Goal: Task Accomplishment & Management: Use online tool/utility

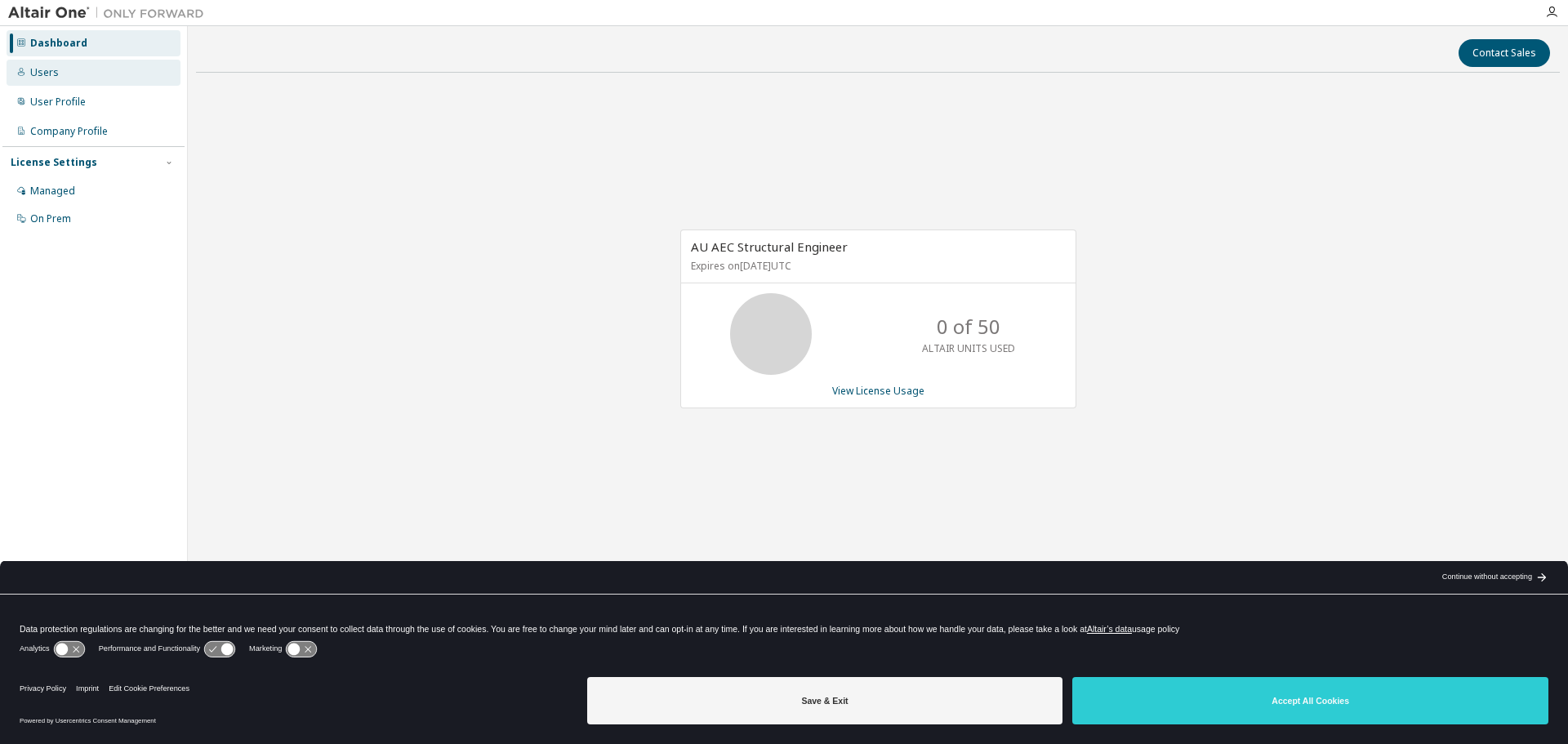
click at [37, 63] on div "Users" at bounding box center [94, 72] width 174 height 26
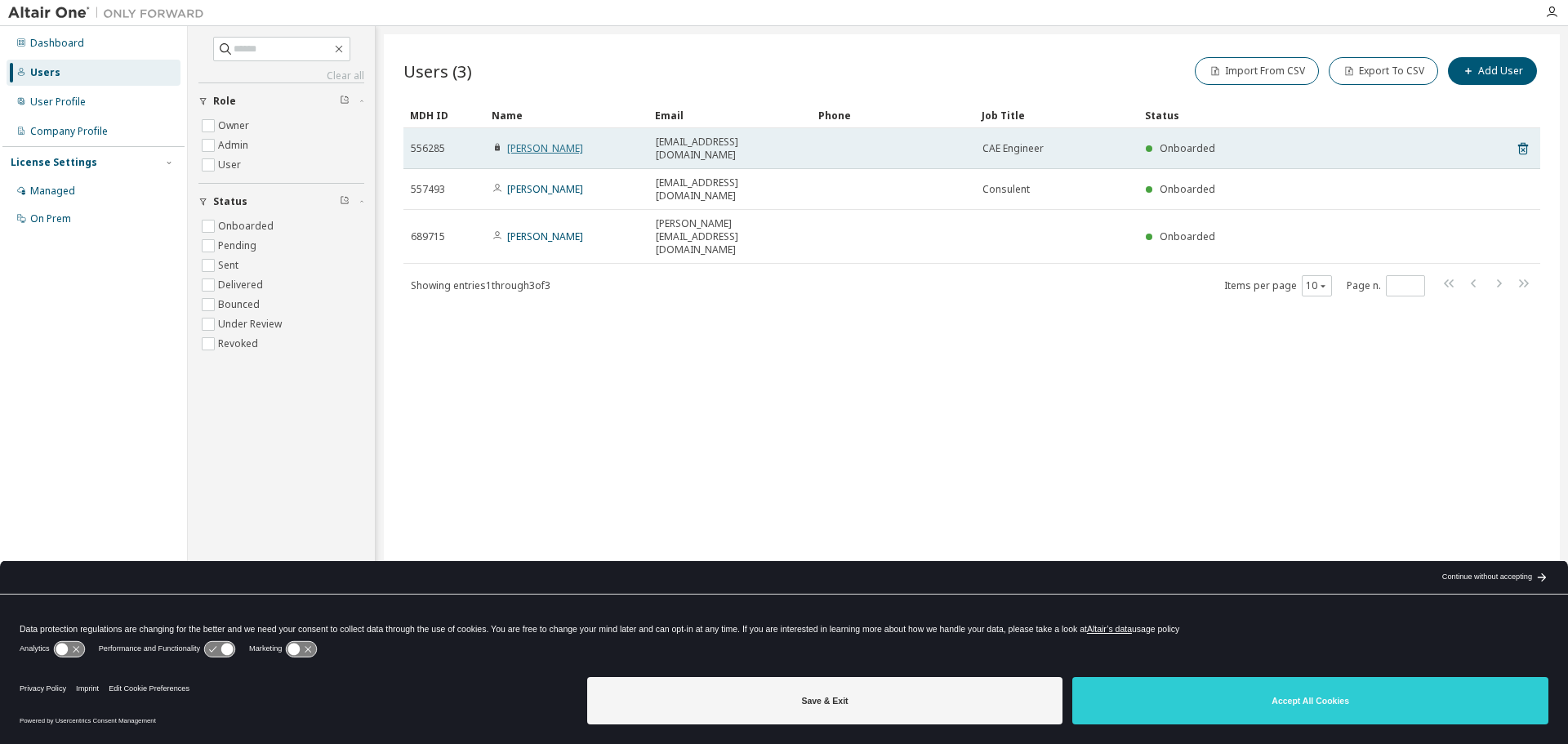
click at [536, 144] on link "[PERSON_NAME]" at bounding box center [545, 148] width 76 height 14
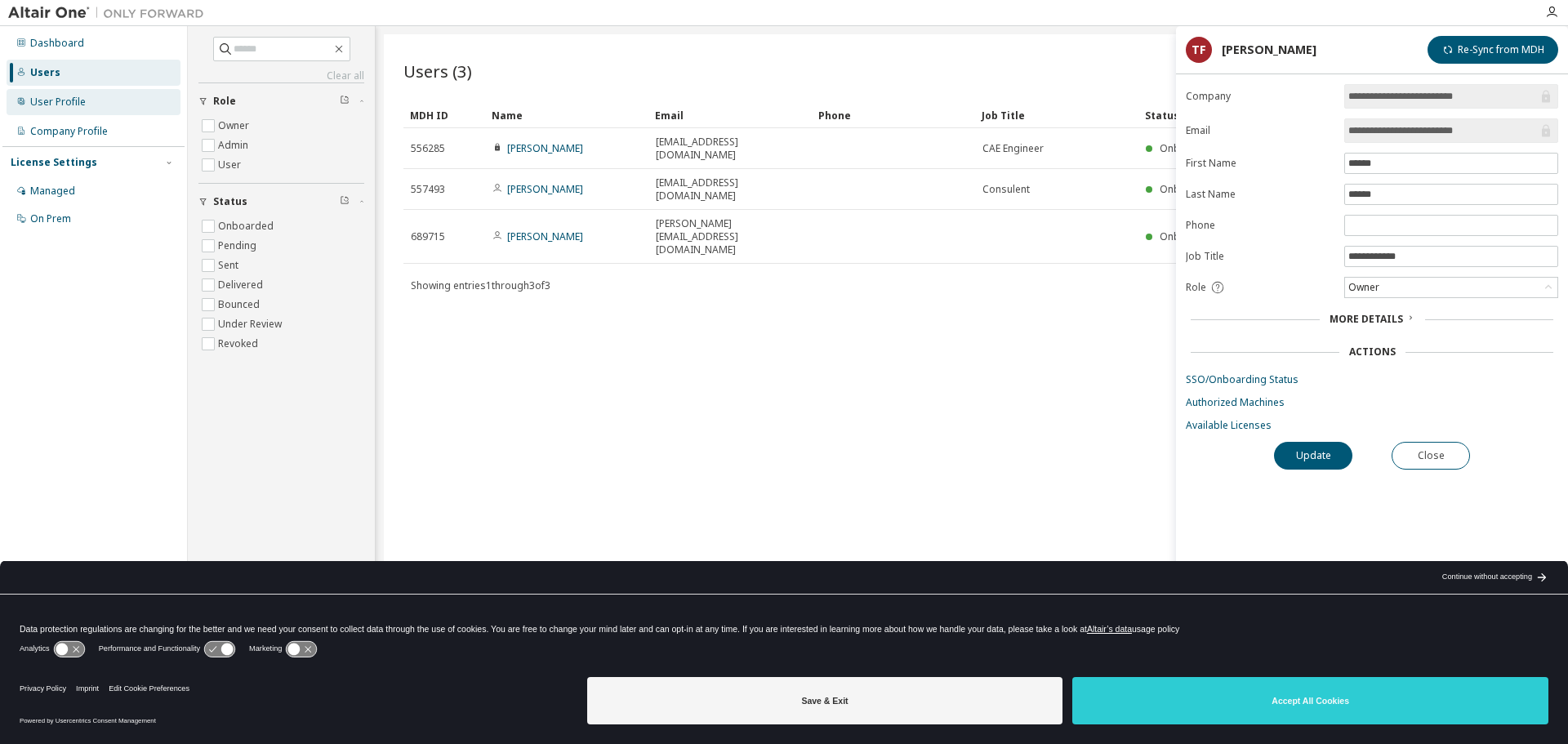
click at [72, 102] on div "User Profile" at bounding box center [58, 101] width 56 height 13
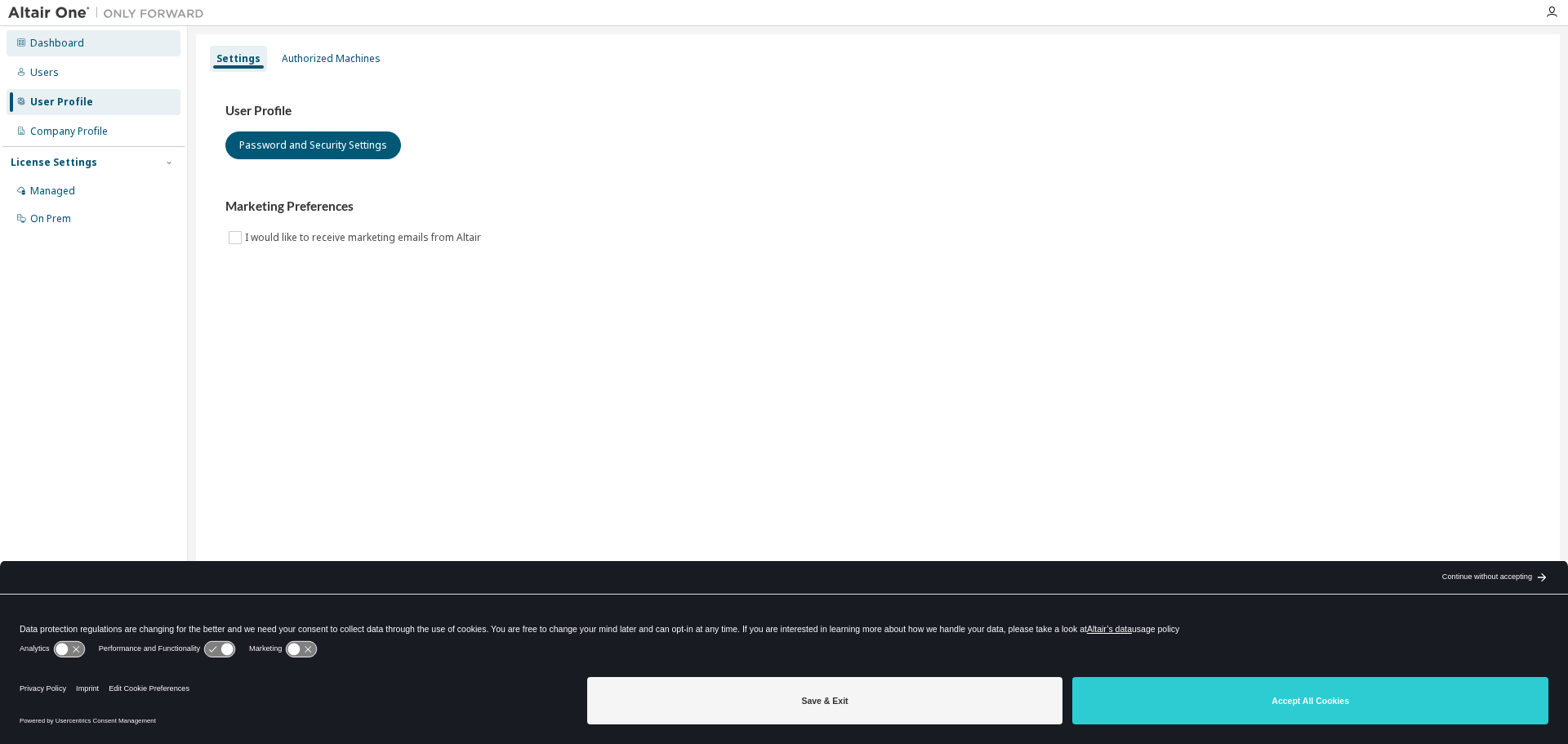
click at [52, 37] on div "Dashboard" at bounding box center [57, 43] width 54 height 13
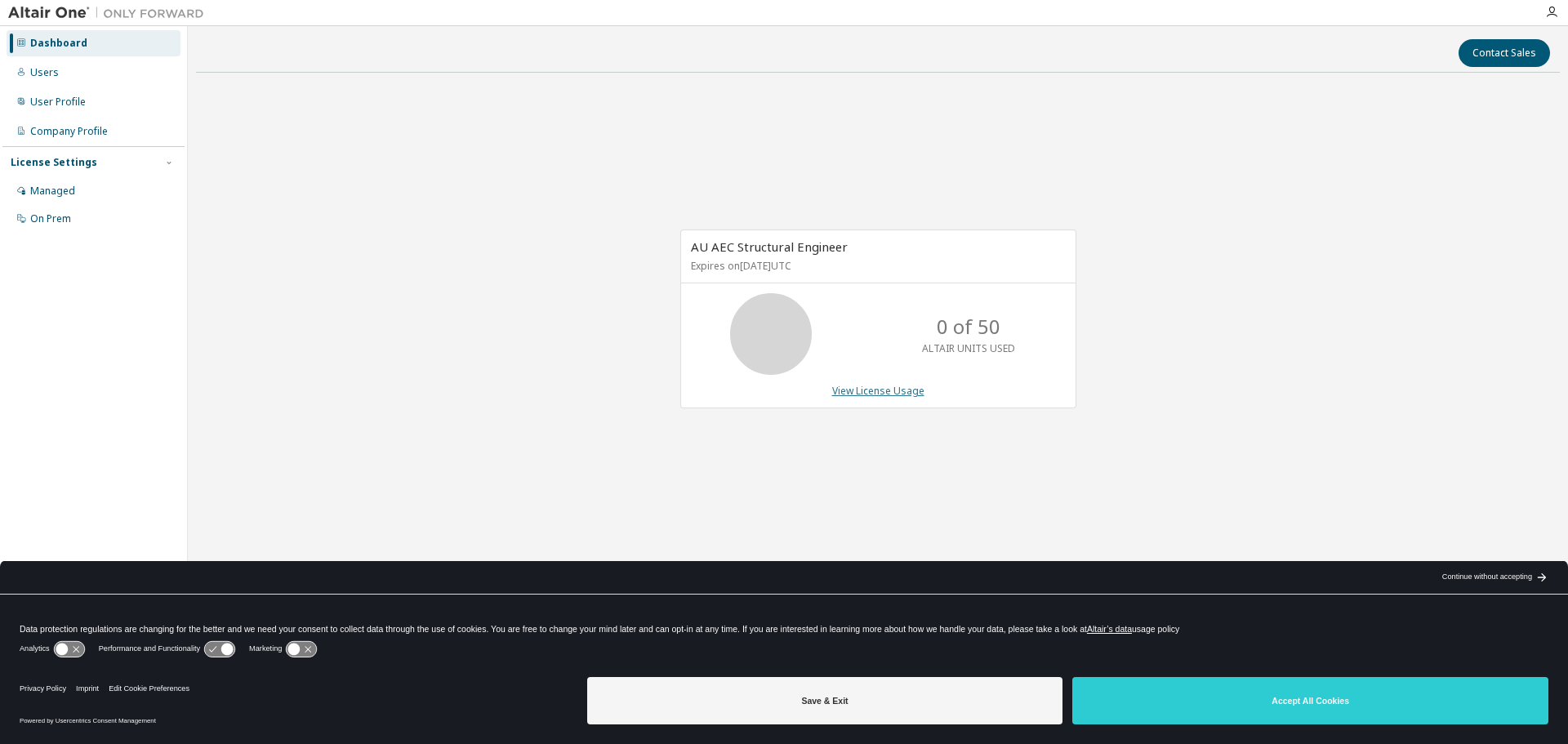
click at [877, 391] on link "View License Usage" at bounding box center [878, 390] width 93 height 14
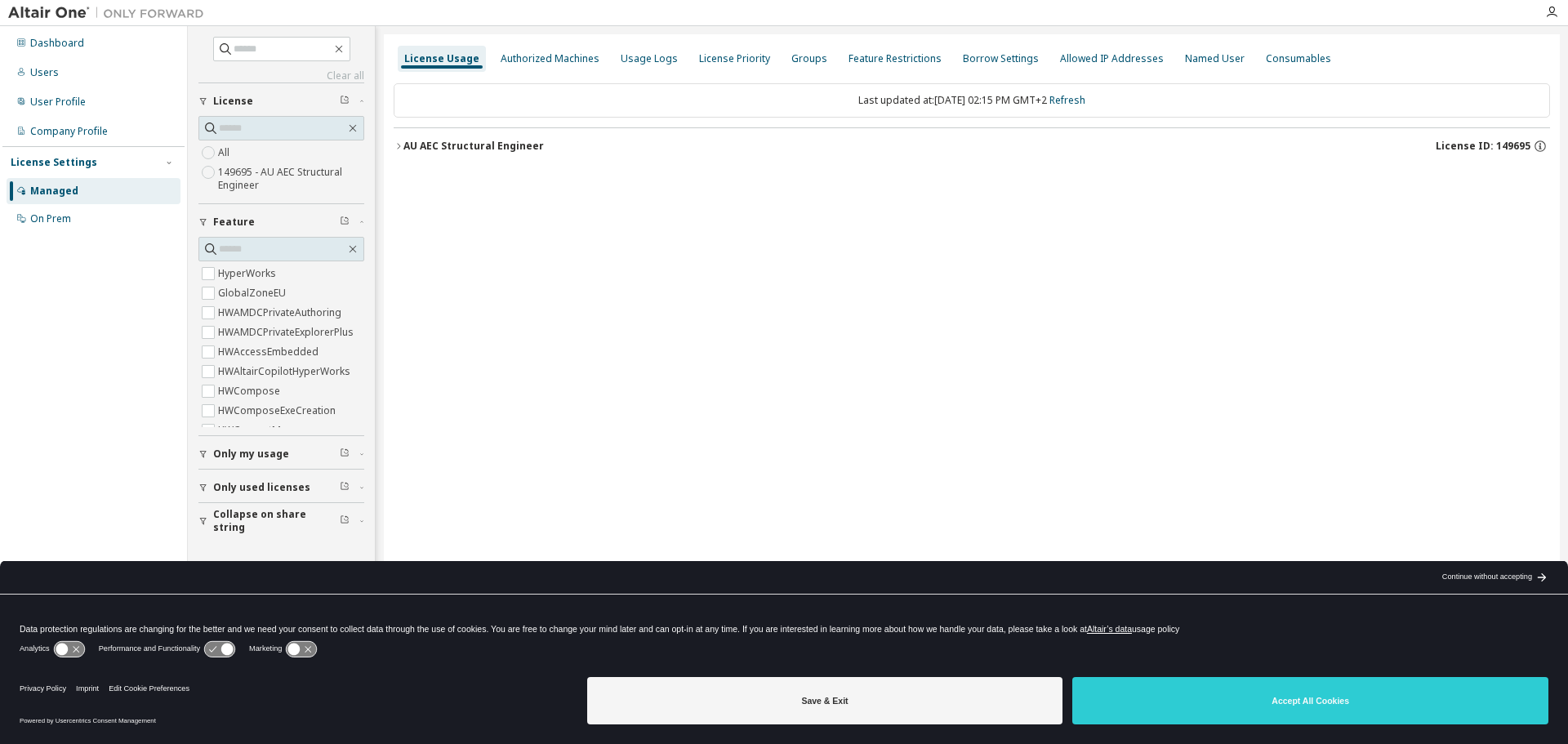
click at [1503, 148] on span "License ID: 149695" at bounding box center [1483, 145] width 95 height 13
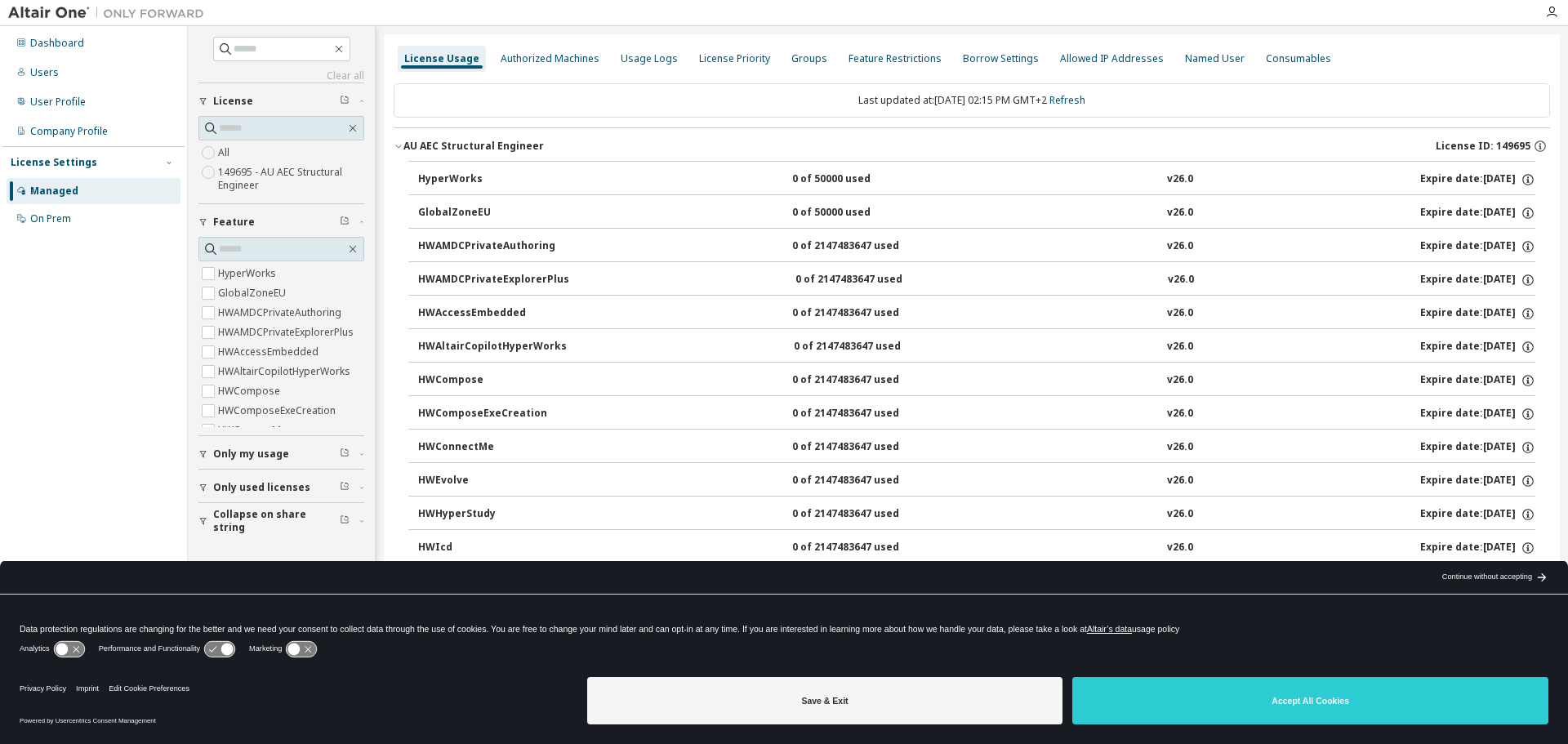
click at [396, 147] on icon "button" at bounding box center [399, 146] width 10 height 10
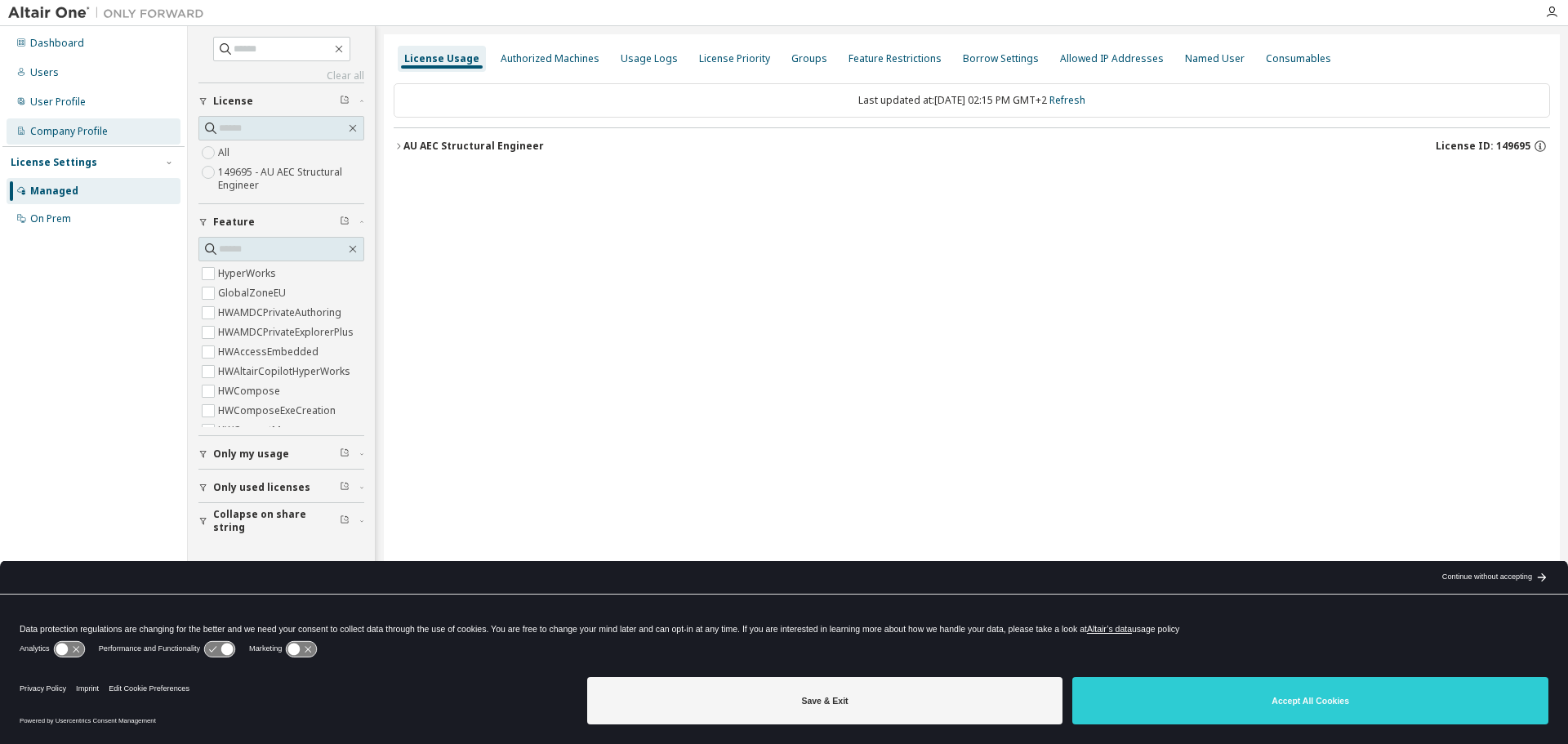
click at [58, 125] on div "Company Profile" at bounding box center [69, 131] width 78 height 13
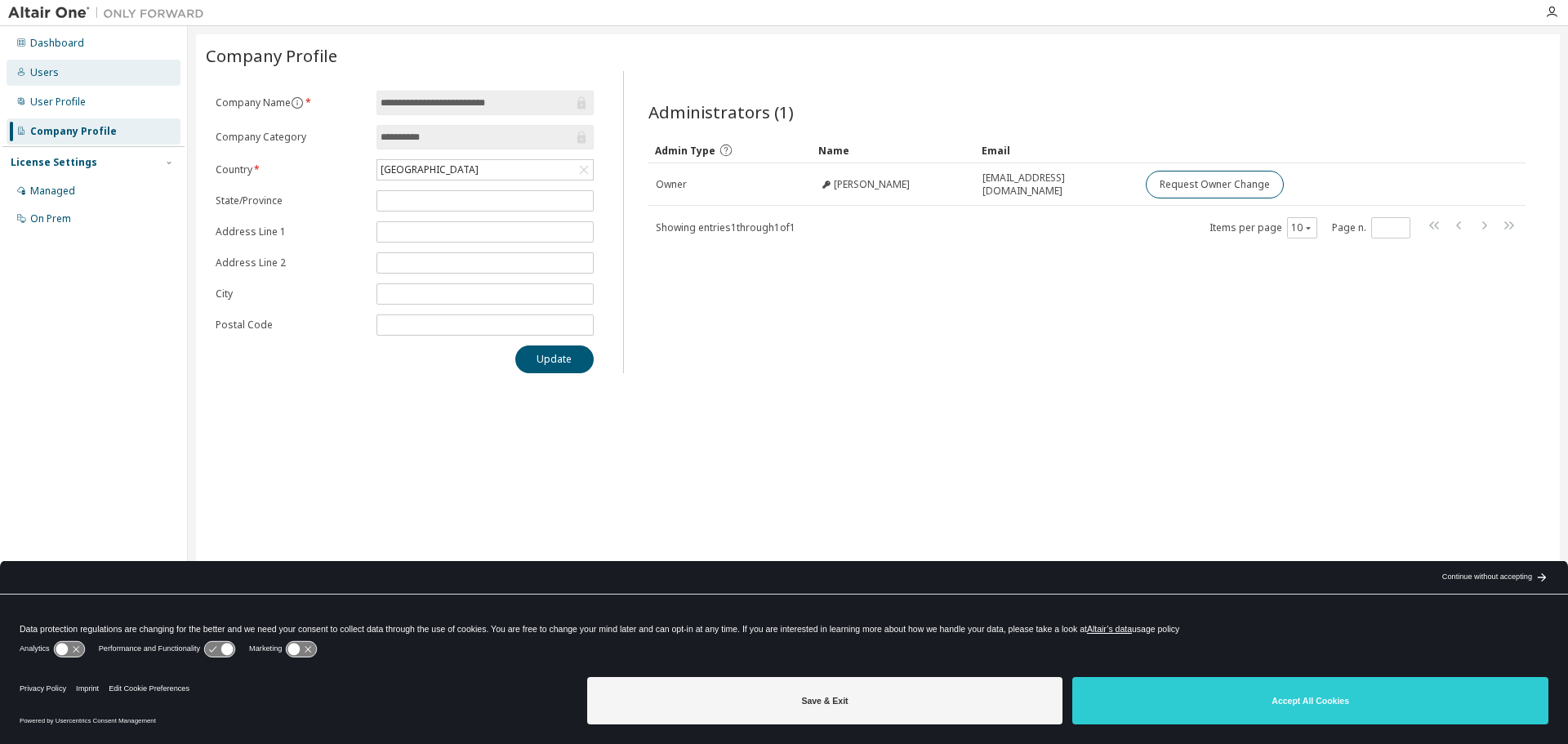
click at [51, 70] on div "Users" at bounding box center [44, 72] width 28 height 13
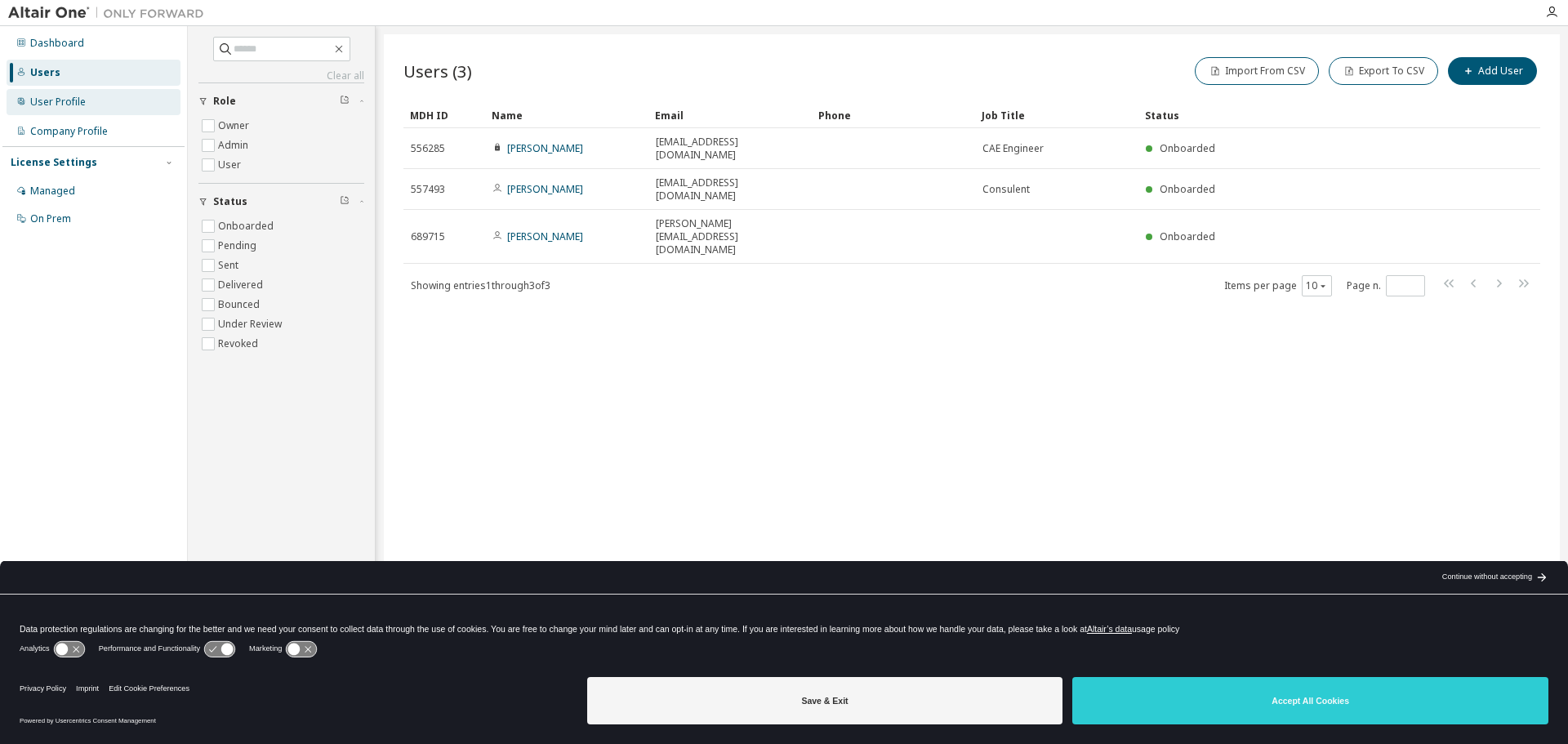
click at [57, 99] on div "User Profile" at bounding box center [58, 101] width 56 height 13
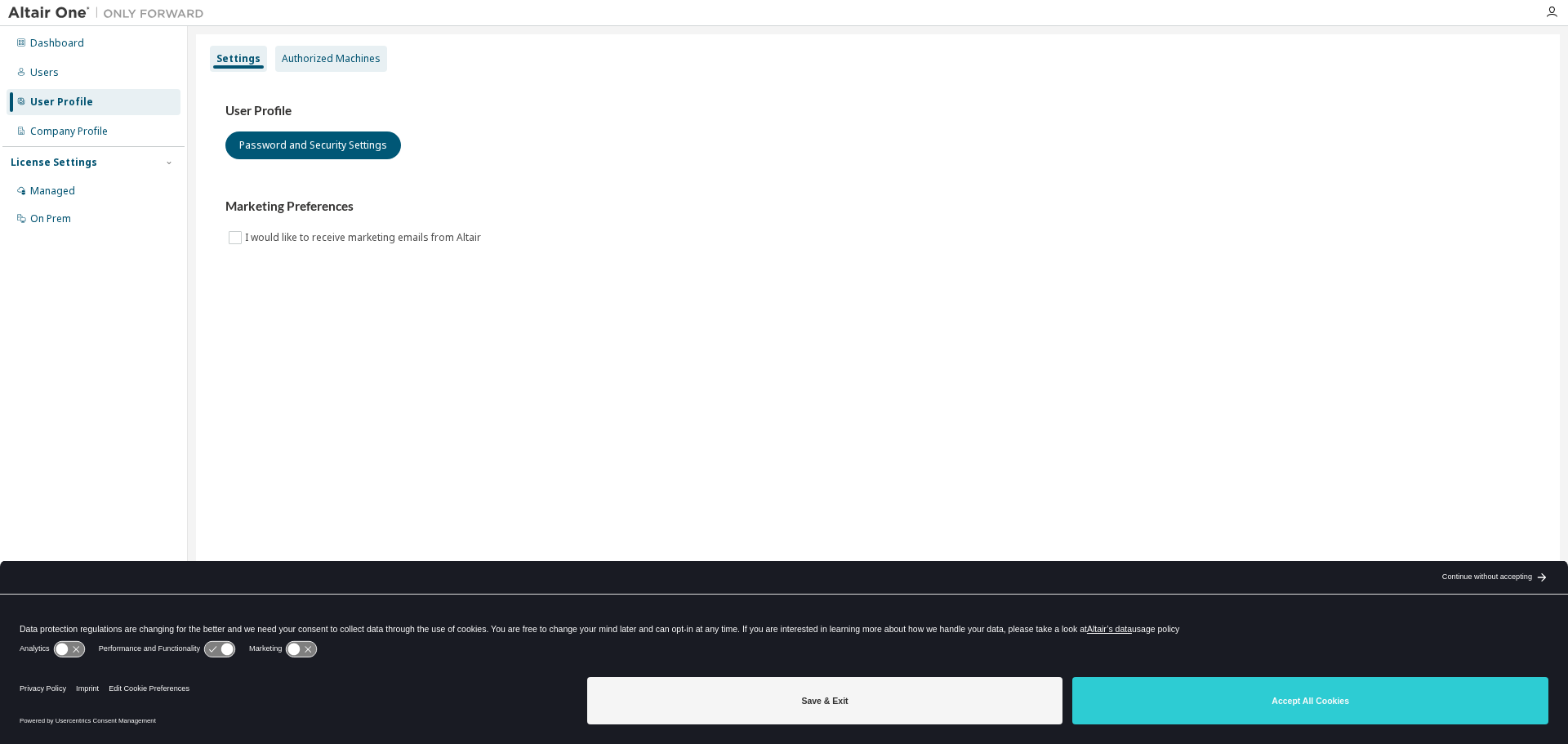
click at [313, 48] on div "Authorized Machines" at bounding box center [331, 59] width 112 height 26
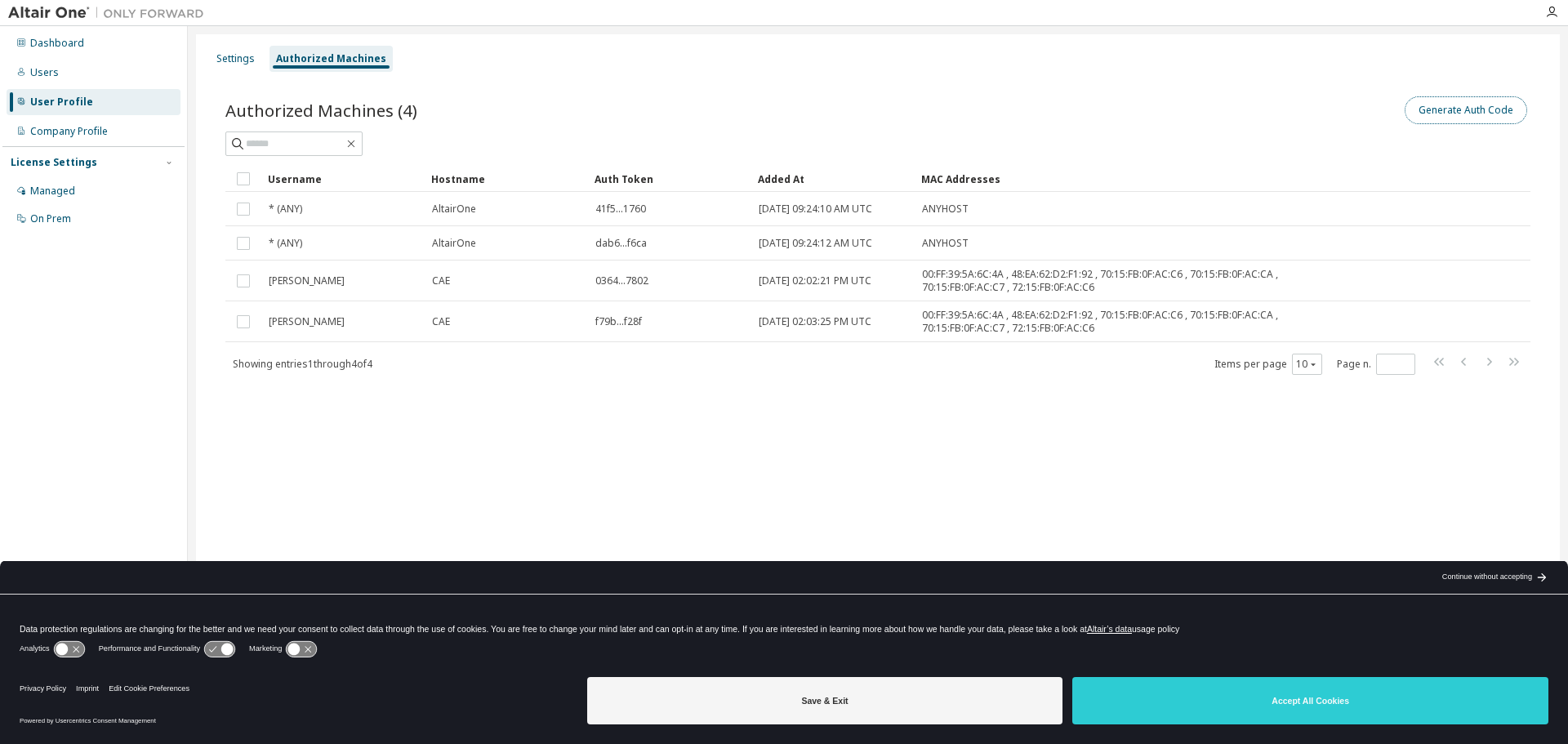
click at [1495, 112] on button "Generate Auth Code" at bounding box center [1467, 110] width 123 height 27
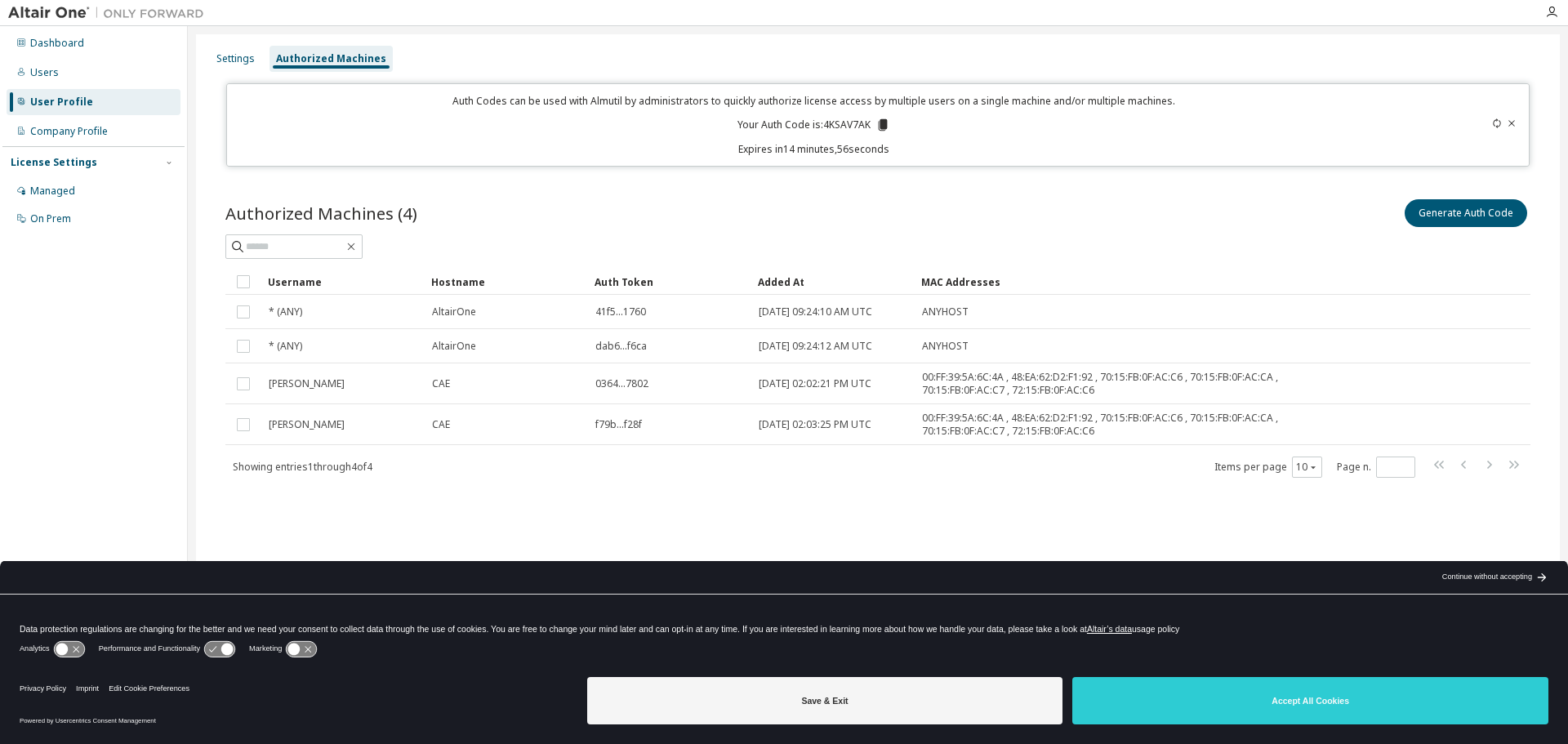
click at [835, 117] on div "Auth Codes can be used with Almutil by administrators to quickly authorize lice…" at bounding box center [815, 125] width 1155 height 62
click at [837, 122] on p "Your Auth Code is: 4KSAV7AK" at bounding box center [814, 125] width 153 height 15
click at [884, 124] on icon at bounding box center [883, 125] width 9 height 12
